Goal: Information Seeking & Learning: Learn about a topic

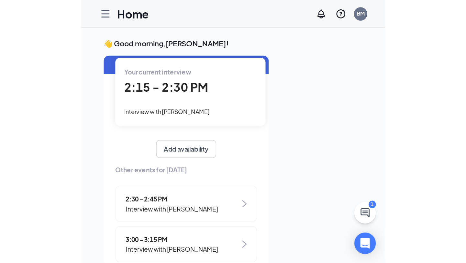
scroll to position [30, 0]
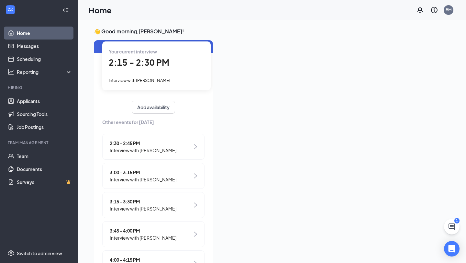
click at [168, 152] on span "Interview with [PERSON_NAME]" at bounding box center [143, 150] width 67 height 7
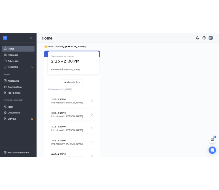
scroll to position [0, 0]
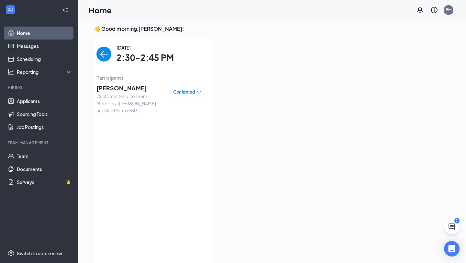
click at [104, 57] on img "back-button" at bounding box center [103, 54] width 15 height 15
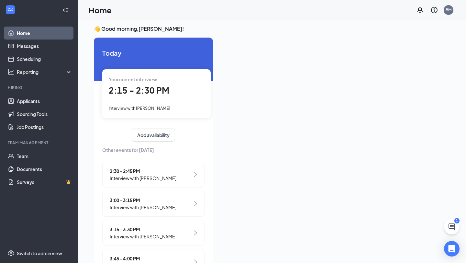
click at [149, 91] on span "2:15 - 2:30 PM" at bounding box center [139, 90] width 60 height 11
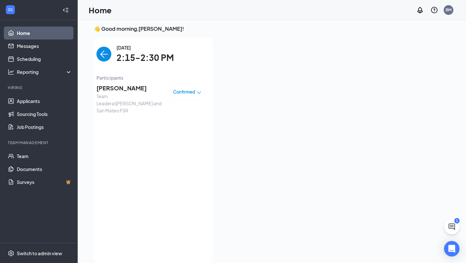
click at [106, 53] on img "back-button" at bounding box center [103, 54] width 15 height 15
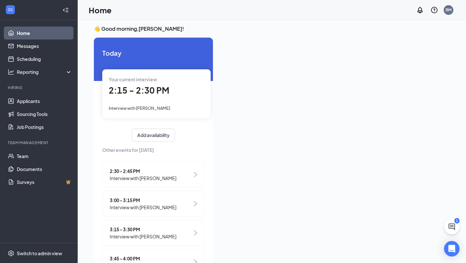
click at [149, 175] on span "Interview with [PERSON_NAME]" at bounding box center [143, 177] width 67 height 7
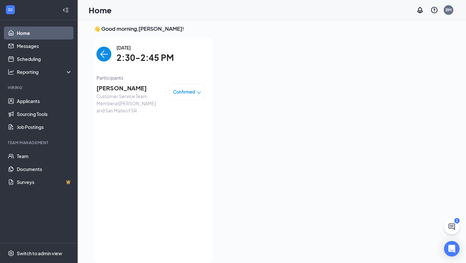
click at [116, 90] on span "[PERSON_NAME]" at bounding box center [130, 87] width 68 height 9
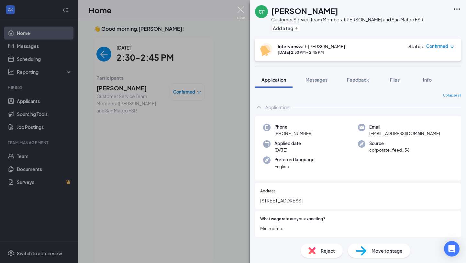
click at [219, 12] on img at bounding box center [241, 12] width 8 height 13
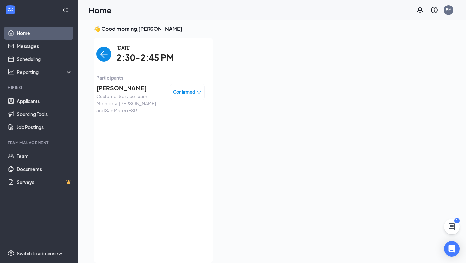
click at [99, 55] on img "back-button" at bounding box center [103, 54] width 15 height 15
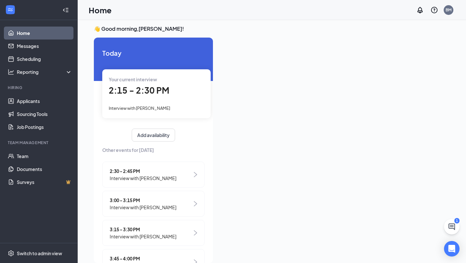
click at [154, 179] on span "Interview with [PERSON_NAME]" at bounding box center [143, 177] width 67 height 7
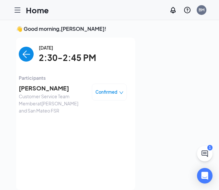
click at [24, 55] on img "back-button" at bounding box center [26, 54] width 15 height 15
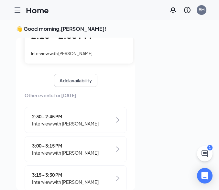
scroll to position [56, 0]
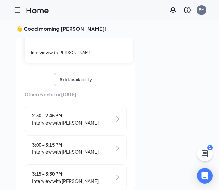
click at [56, 113] on span "2:30 - 2:45 PM" at bounding box center [65, 115] width 67 height 7
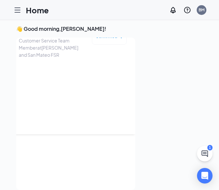
scroll to position [0, 0]
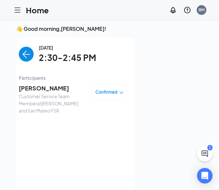
click at [45, 91] on span "[PERSON_NAME]" at bounding box center [53, 87] width 68 height 9
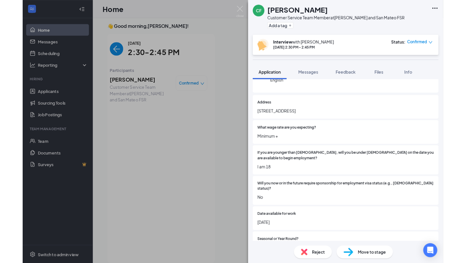
scroll to position [78, 0]
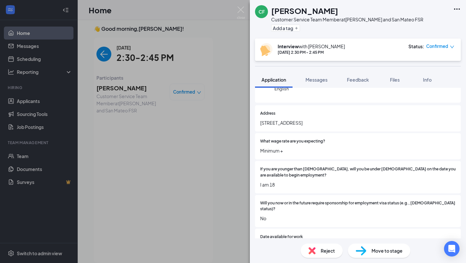
click at [102, 55] on div "CF [PERSON_NAME] Customer Service Team Member at [GEOGRAPHIC_DATA] and [GEOGRAP…" at bounding box center [233, 131] width 466 height 263
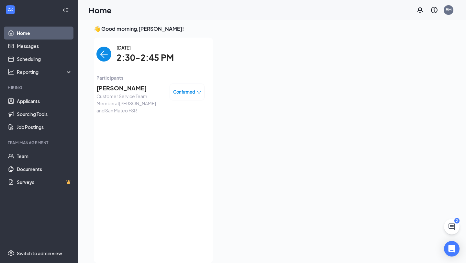
click at [219, 9] on div "Home BM" at bounding box center [272, 10] width 388 height 20
click at [105, 53] on img "back-button" at bounding box center [103, 54] width 15 height 15
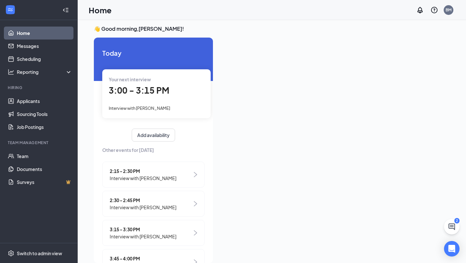
click at [160, 96] on div "3:00 - 3:15 PM" at bounding box center [156, 90] width 95 height 13
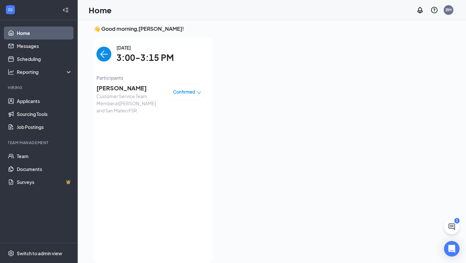
click at [127, 87] on span "[PERSON_NAME]" at bounding box center [130, 87] width 68 height 9
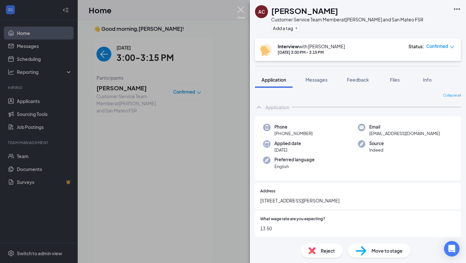
click at [219, 9] on img at bounding box center [241, 12] width 8 height 13
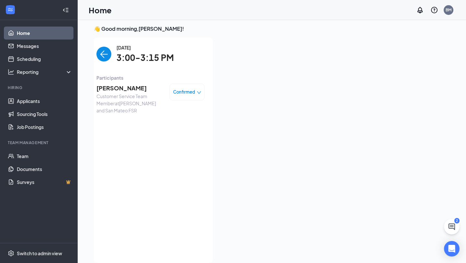
click at [106, 50] on img "back-button" at bounding box center [103, 54] width 15 height 15
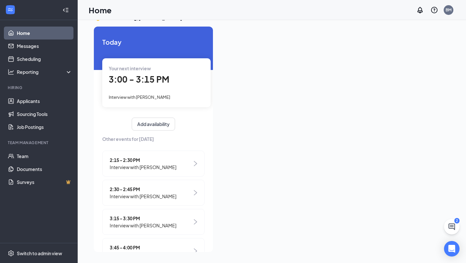
click at [146, 83] on span "3:00 - 3:15 PM" at bounding box center [139, 79] width 60 height 11
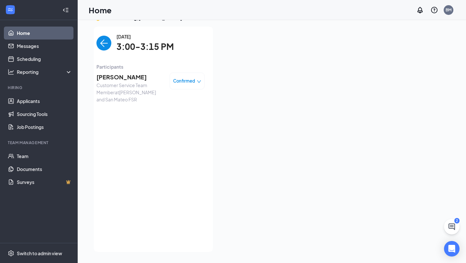
click at [129, 80] on span "[PERSON_NAME]" at bounding box center [130, 76] width 68 height 9
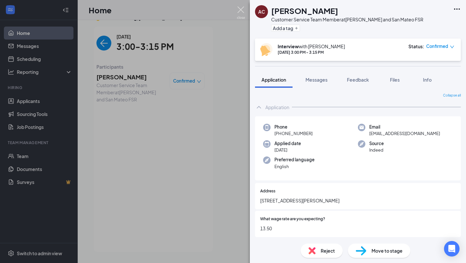
click at [219, 10] on img at bounding box center [241, 12] width 8 height 13
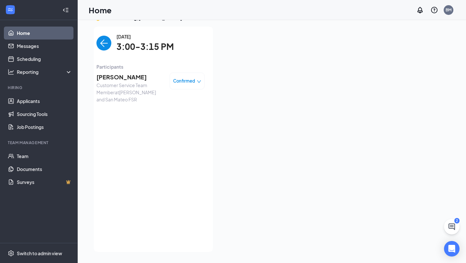
click at [127, 74] on span "[PERSON_NAME]" at bounding box center [130, 76] width 68 height 9
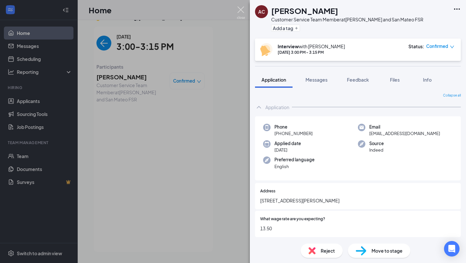
click at [219, 10] on img at bounding box center [241, 12] width 8 height 13
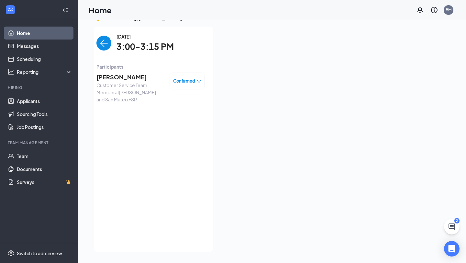
click at [105, 45] on img "back-button" at bounding box center [103, 43] width 15 height 15
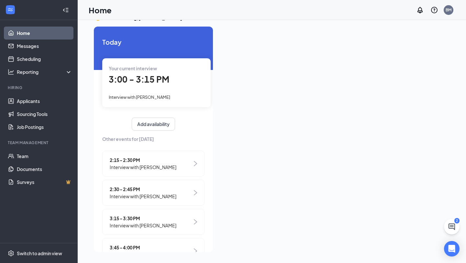
click at [149, 189] on span "Interview with [PERSON_NAME]" at bounding box center [143, 225] width 67 height 7
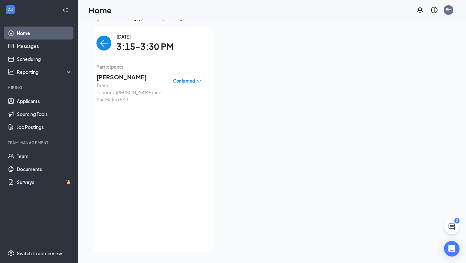
click at [122, 73] on span "[PERSON_NAME]" at bounding box center [130, 76] width 68 height 9
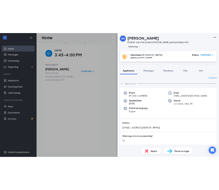
scroll to position [440, 0]
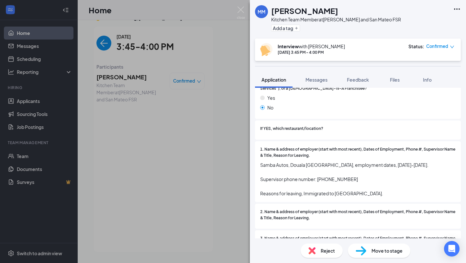
click at [240, 9] on img at bounding box center [241, 12] width 8 height 13
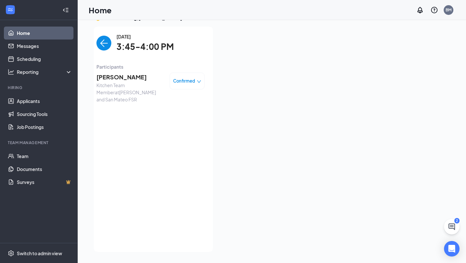
click at [105, 38] on img "back-button" at bounding box center [103, 43] width 15 height 15
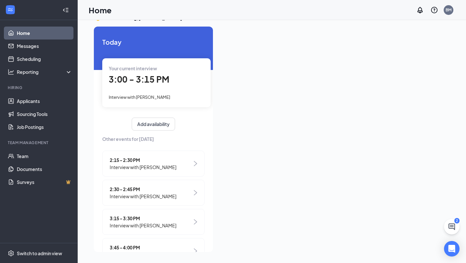
click at [161, 89] on div "Your current interview 3:00 - 3:15 PM Interview with Alex Ceniceros" at bounding box center [156, 82] width 108 height 49
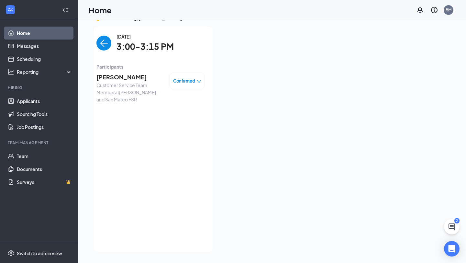
click at [101, 42] on img "back-button" at bounding box center [103, 43] width 15 height 15
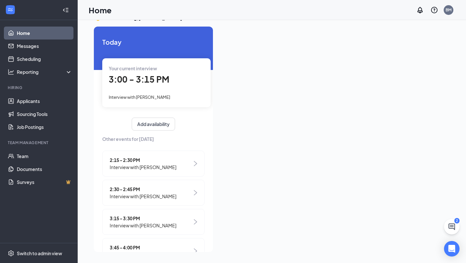
click at [160, 95] on span "Interview with [PERSON_NAME]" at bounding box center [139, 96] width 61 height 5
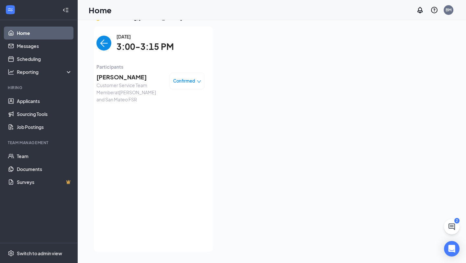
click at [115, 77] on span "[PERSON_NAME]" at bounding box center [130, 76] width 68 height 9
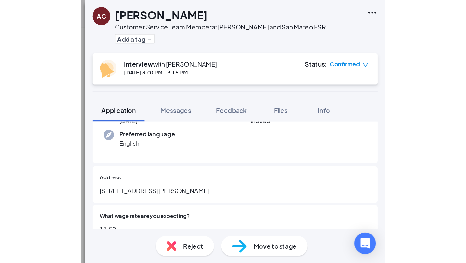
scroll to position [63, 0]
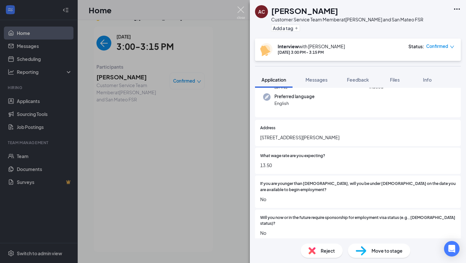
click at [242, 12] on img at bounding box center [241, 12] width 8 height 13
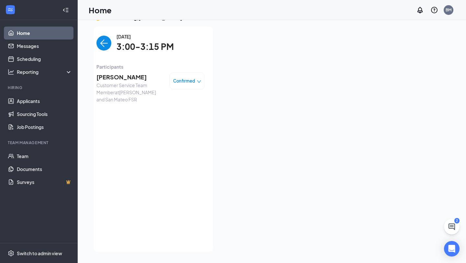
click at [104, 44] on img "back-button" at bounding box center [103, 43] width 15 height 15
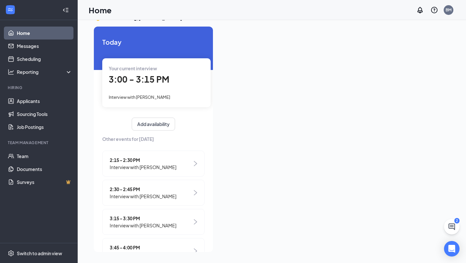
click at [132, 191] on span "2:30 - 2:45 PM" at bounding box center [143, 188] width 67 height 7
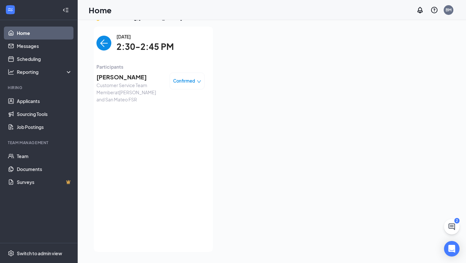
click at [118, 80] on span "[PERSON_NAME]" at bounding box center [130, 76] width 68 height 9
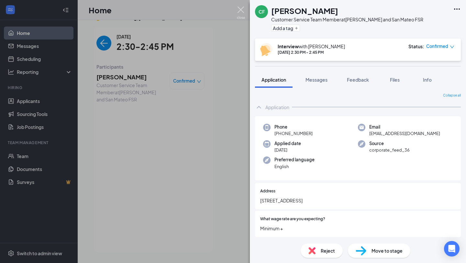
click at [236, 7] on div "CF [PERSON_NAME] Customer Service Team Member at [GEOGRAPHIC_DATA] and [GEOGRAP…" at bounding box center [233, 131] width 466 height 263
click at [243, 11] on img at bounding box center [241, 12] width 8 height 13
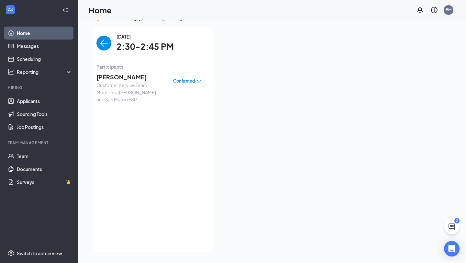
click at [108, 44] on img "back-button" at bounding box center [103, 43] width 15 height 15
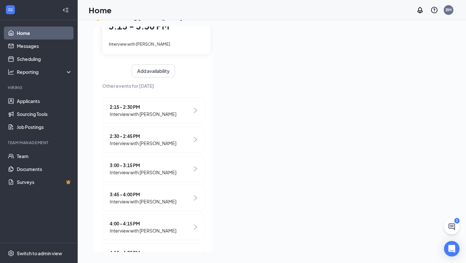
scroll to position [54, 0]
click at [151, 29] on span "3:15 - 3:30 PM" at bounding box center [139, 25] width 60 height 11
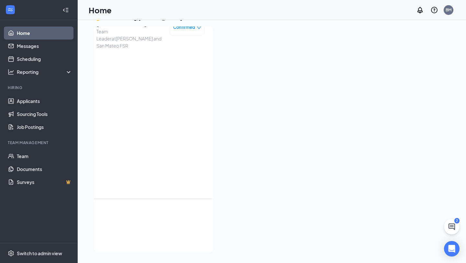
scroll to position [0, 0]
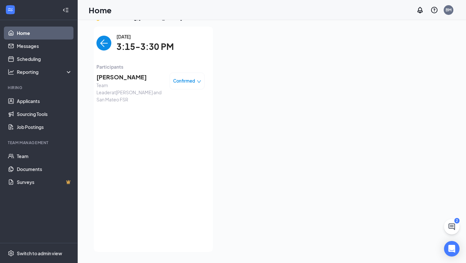
click at [114, 78] on span "[PERSON_NAME]" at bounding box center [130, 76] width 68 height 9
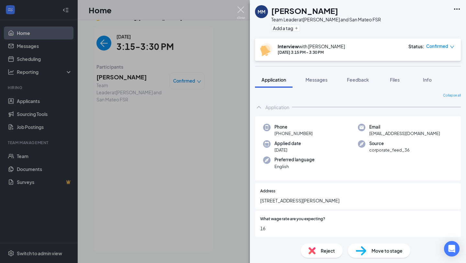
click at [241, 7] on img at bounding box center [241, 12] width 8 height 13
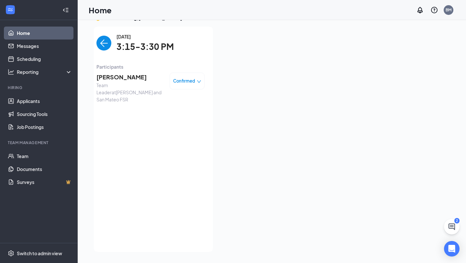
click at [118, 76] on span "[PERSON_NAME]" at bounding box center [130, 76] width 68 height 9
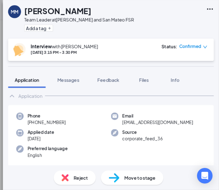
scroll to position [12, 0]
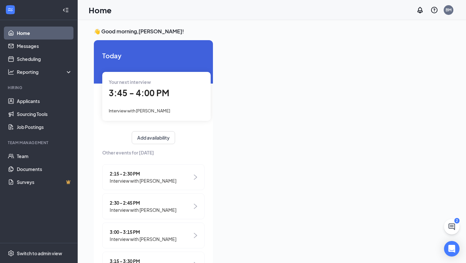
scroll to position [1, 0]
click at [146, 93] on span "3:45 - 4:00 PM" at bounding box center [139, 92] width 60 height 11
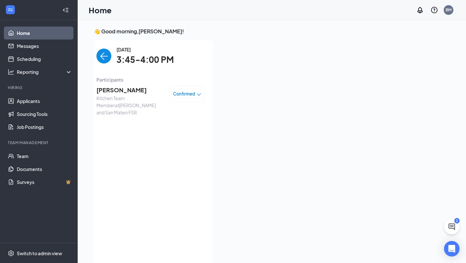
scroll to position [0, 0]
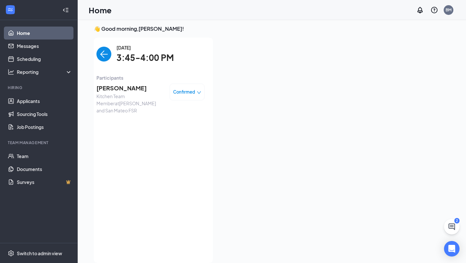
click at [124, 84] on span "Mazzini Mbanwi" at bounding box center [130, 87] width 68 height 9
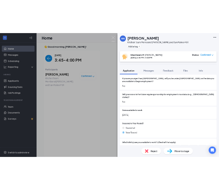
scroll to position [150, 0]
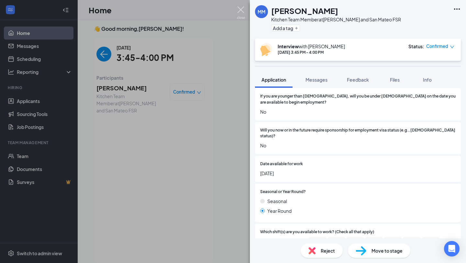
click at [219, 12] on img at bounding box center [241, 12] width 8 height 13
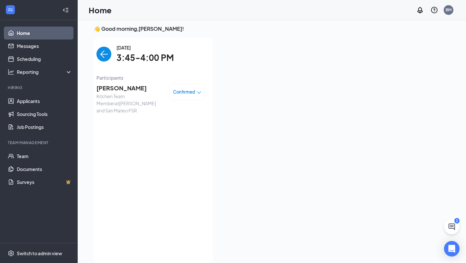
click at [104, 51] on img "back-button" at bounding box center [103, 54] width 15 height 15
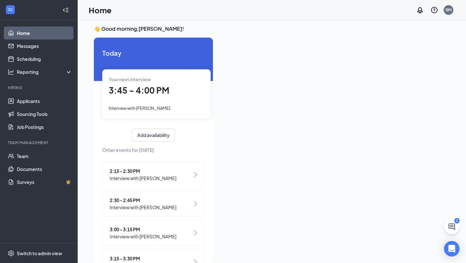
click at [131, 189] on span "2:30 - 2:45 PM" at bounding box center [143, 199] width 67 height 7
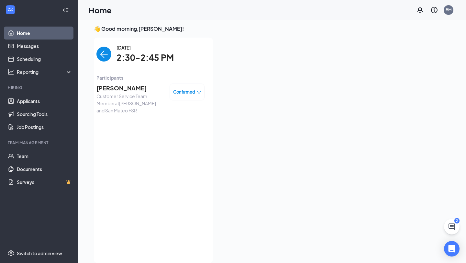
click at [130, 89] on span "[PERSON_NAME]" at bounding box center [130, 87] width 68 height 9
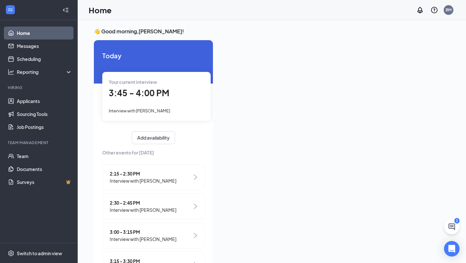
click at [164, 93] on span "3:45 - 4:00 PM" at bounding box center [139, 92] width 60 height 11
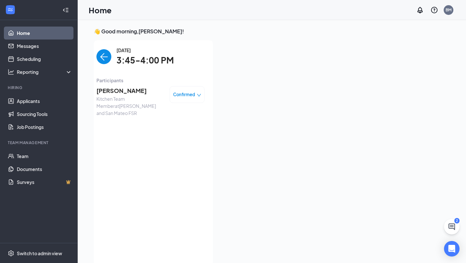
scroll to position [3, 0]
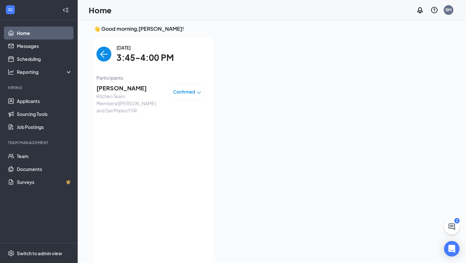
click at [132, 92] on span "Mazzini Mbanwi" at bounding box center [130, 87] width 68 height 9
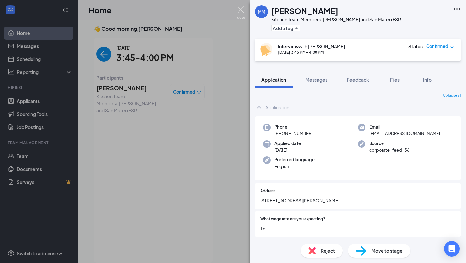
click at [219, 7] on img at bounding box center [241, 12] width 8 height 13
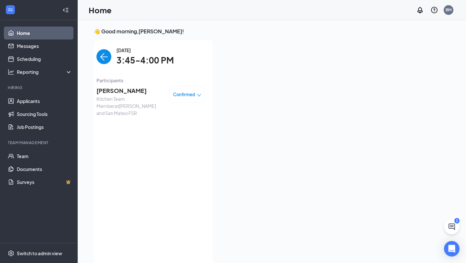
click at [103, 60] on img "back-button" at bounding box center [103, 56] width 15 height 15
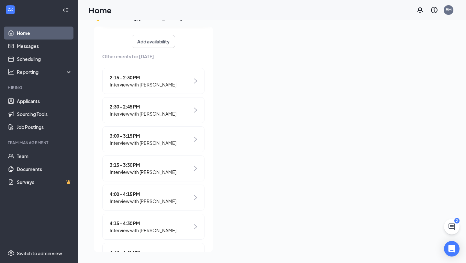
scroll to position [94, 0]
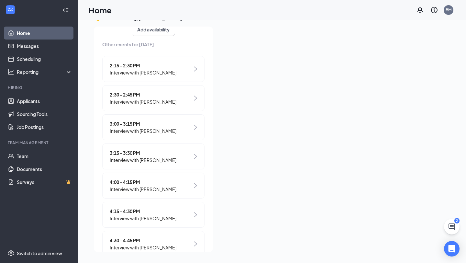
click at [130, 186] on span "Interview with [PERSON_NAME]" at bounding box center [143, 188] width 67 height 7
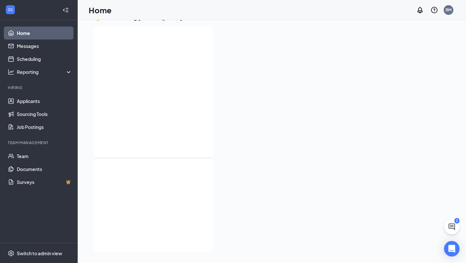
scroll to position [0, 0]
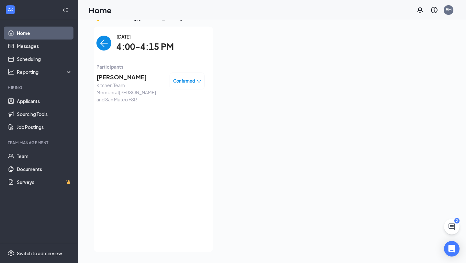
click at [117, 81] on span "Cindy Gibson" at bounding box center [130, 76] width 68 height 9
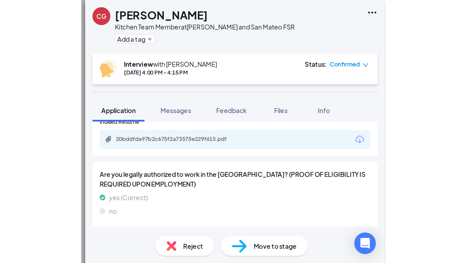
scroll to position [606, 0]
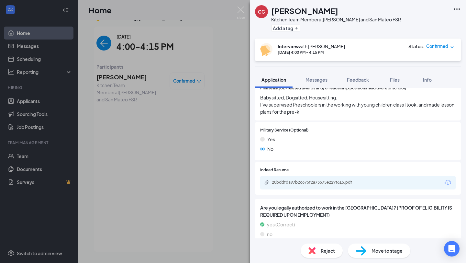
click at [219, 9] on div "CG Cindy Gibson Kitchen Team Member at Montgomery and San Mateo FSR Add a tag I…" at bounding box center [233, 131] width 466 height 263
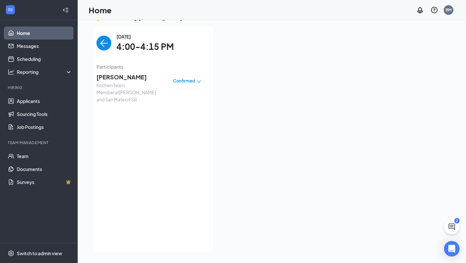
click at [101, 40] on img "back-button" at bounding box center [103, 43] width 15 height 15
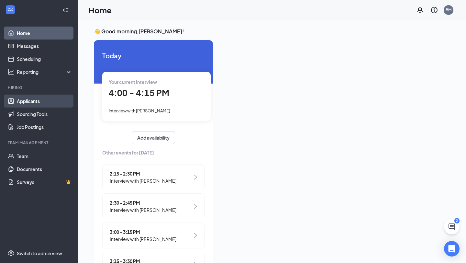
click at [41, 99] on link "Applicants" at bounding box center [44, 100] width 55 height 13
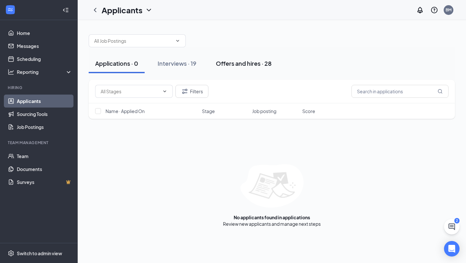
click at [219, 66] on div "Offers and hires · 28" at bounding box center [244, 63] width 56 height 8
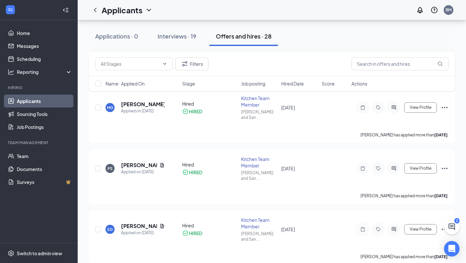
scroll to position [1147, 0]
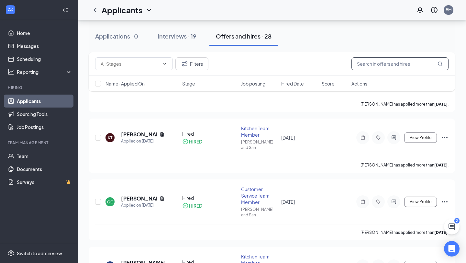
click at [219, 62] on input "text" at bounding box center [399, 63] width 97 height 13
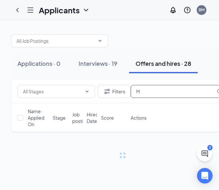
type input "M"
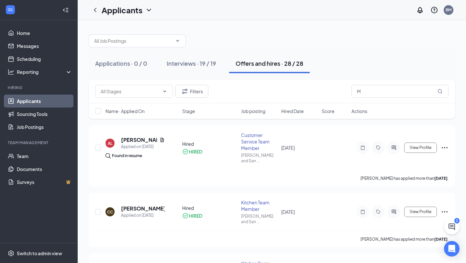
click at [32, 99] on link "Applicants" at bounding box center [44, 100] width 55 height 13
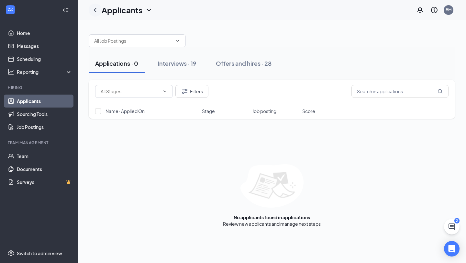
click at [94, 9] on icon "ChevronLeft" at bounding box center [95, 10] width 8 height 8
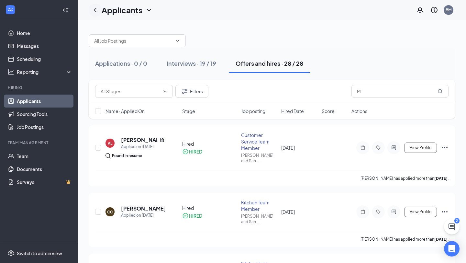
click at [96, 10] on icon "ChevronLeft" at bounding box center [95, 10] width 8 height 8
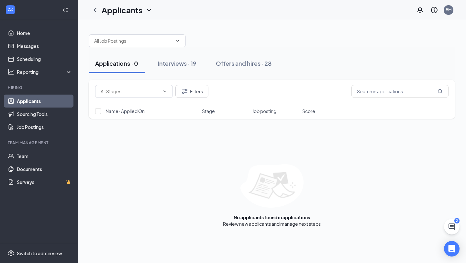
click at [127, 62] on div "Applications · 0" at bounding box center [116, 63] width 43 height 8
click at [95, 9] on icon "ChevronLeft" at bounding box center [95, 10] width 8 height 8
click at [94, 10] on icon "ChevronLeft" at bounding box center [95, 10] width 3 height 4
click at [96, 10] on icon "ChevronLeft" at bounding box center [95, 10] width 8 height 8
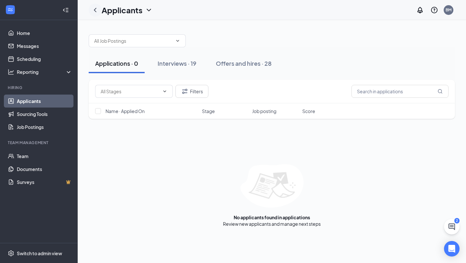
click at [96, 10] on icon "ChevronLeft" at bounding box center [95, 10] width 8 height 8
click at [34, 38] on link "Home" at bounding box center [44, 33] width 55 height 13
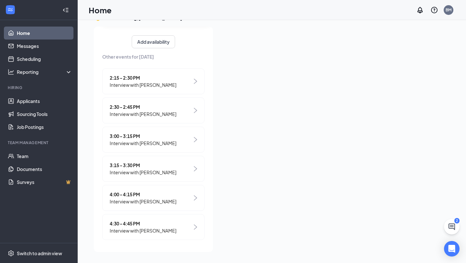
scroll to position [83, 0]
click at [135, 189] on span "4:30 - 4:45 PM" at bounding box center [143, 221] width 67 height 7
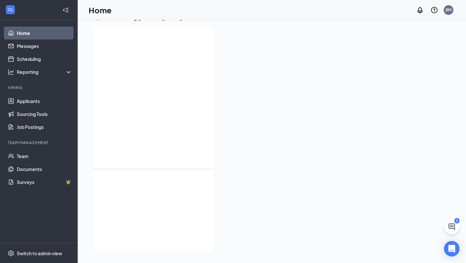
scroll to position [0, 0]
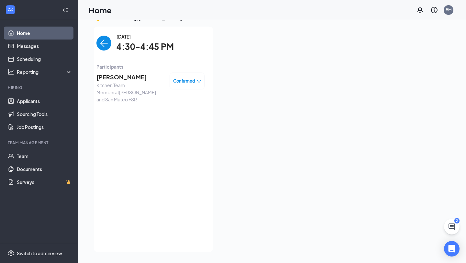
click at [116, 75] on span "Eddie Aragon" at bounding box center [130, 76] width 68 height 9
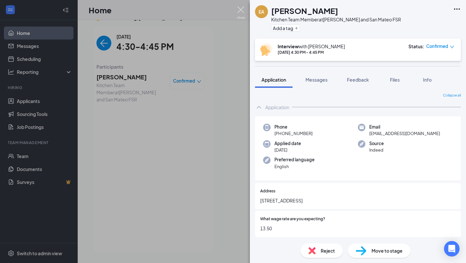
click at [219, 9] on img at bounding box center [241, 12] width 8 height 13
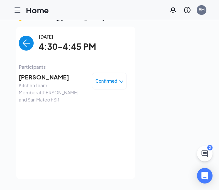
click at [29, 45] on img "back-button" at bounding box center [26, 43] width 15 height 15
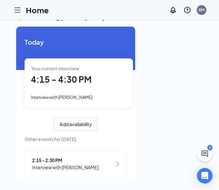
click at [75, 73] on div "4:15 - 4:30 PM" at bounding box center [78, 79] width 95 height 13
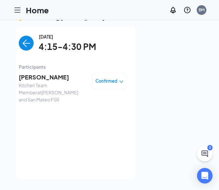
click at [60, 84] on span "Kitchen Team Member at Montgomery and San Mateo FSR" at bounding box center [53, 92] width 68 height 21
click at [60, 74] on span "Giovanni Gallegos" at bounding box center [53, 76] width 68 height 9
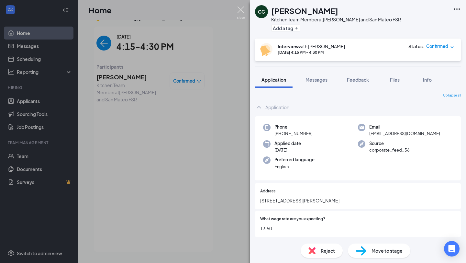
click at [219, 9] on img at bounding box center [241, 12] width 8 height 13
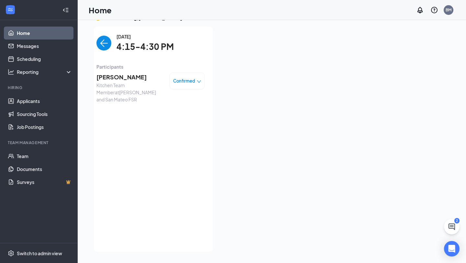
click at [107, 42] on img "back-button" at bounding box center [103, 43] width 15 height 15
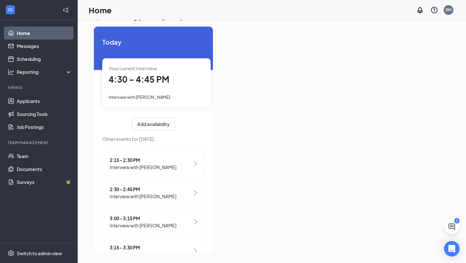
click at [161, 82] on span "4:30 - 4:45 PM" at bounding box center [139, 79] width 60 height 11
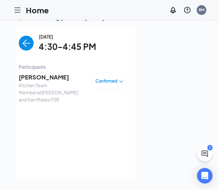
click at [37, 80] on span "Eddie Aragon" at bounding box center [53, 76] width 68 height 9
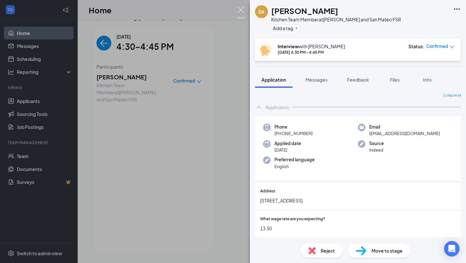
click at [219, 8] on img at bounding box center [241, 12] width 8 height 13
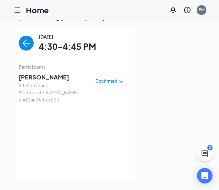
click at [21, 45] on img "back-button" at bounding box center [26, 43] width 15 height 15
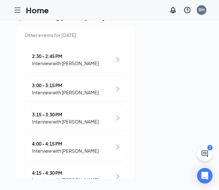
scroll to position [104, 0]
click at [93, 150] on div "4:00 - 4:15 PM Interview with Cindy Gibson" at bounding box center [76, 147] width 102 height 26
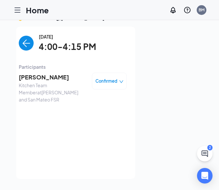
click at [45, 76] on span "Cindy Gibson" at bounding box center [53, 76] width 68 height 9
